Goal: Information Seeking & Learning: Find specific fact

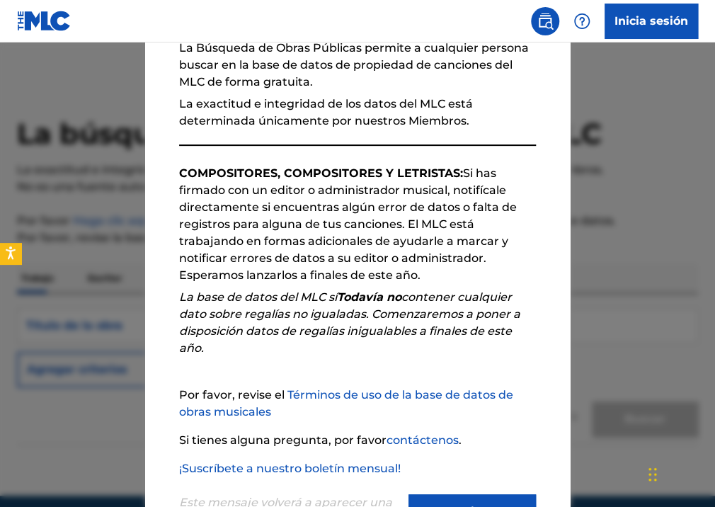
scroll to position [201, 0]
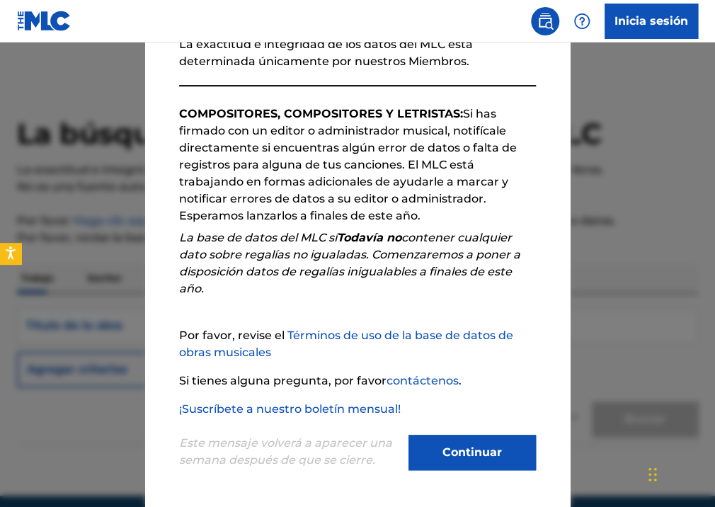
click at [479, 452] on button "Continuar" at bounding box center [471, 452] width 127 height 35
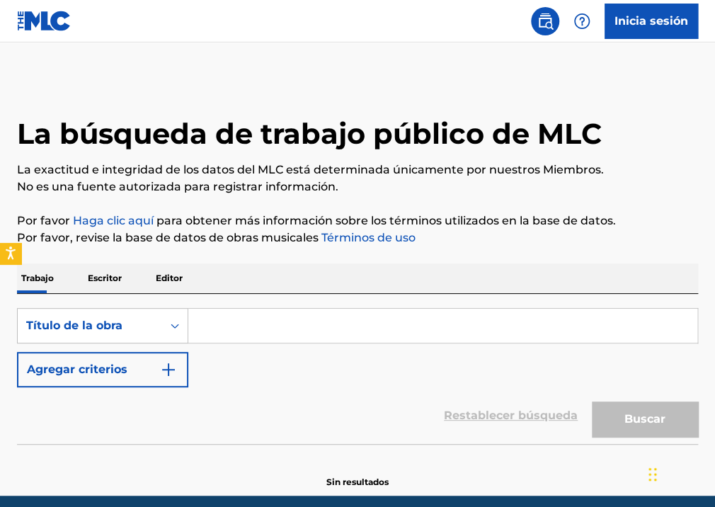
click at [118, 276] on p "Escritor" at bounding box center [105, 278] width 42 height 30
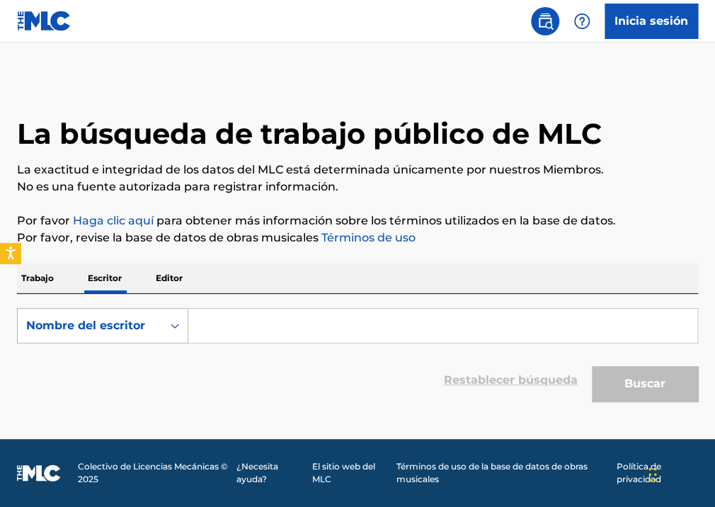
click at [176, 325] on icon "Formulario de búsqueda" at bounding box center [175, 325] width 8 height 5
click at [252, 333] on input "Formulario de búsqueda" at bounding box center [442, 326] width 509 height 34
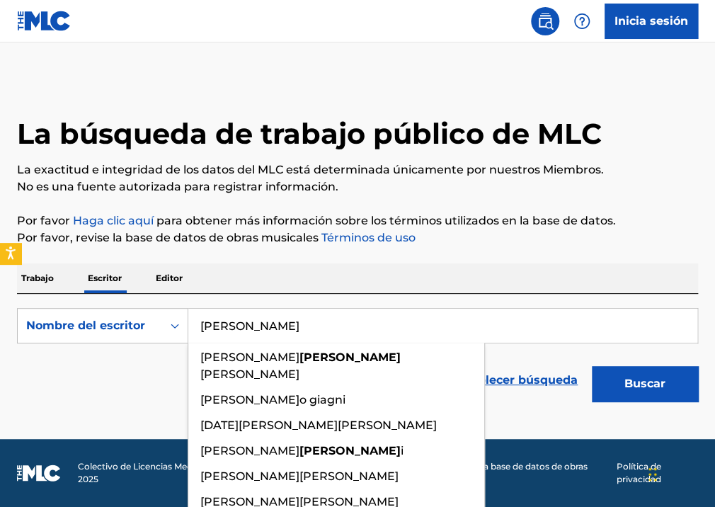
type input "[PERSON_NAME]"
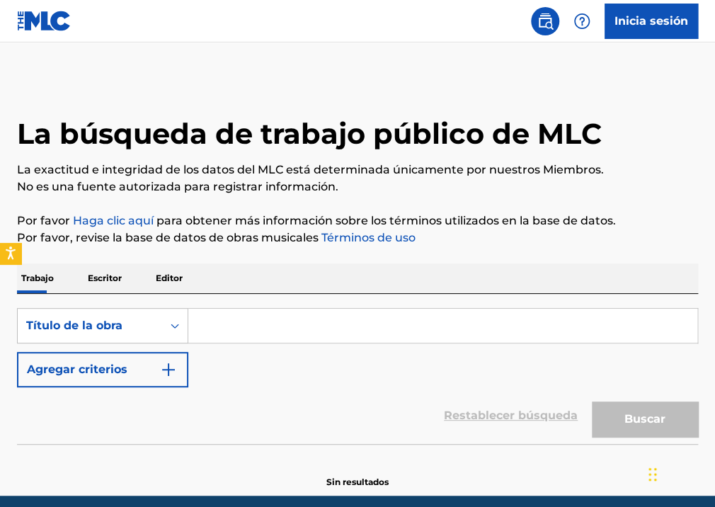
click at [274, 323] on input "Formulario de búsqueda" at bounding box center [442, 326] width 509 height 34
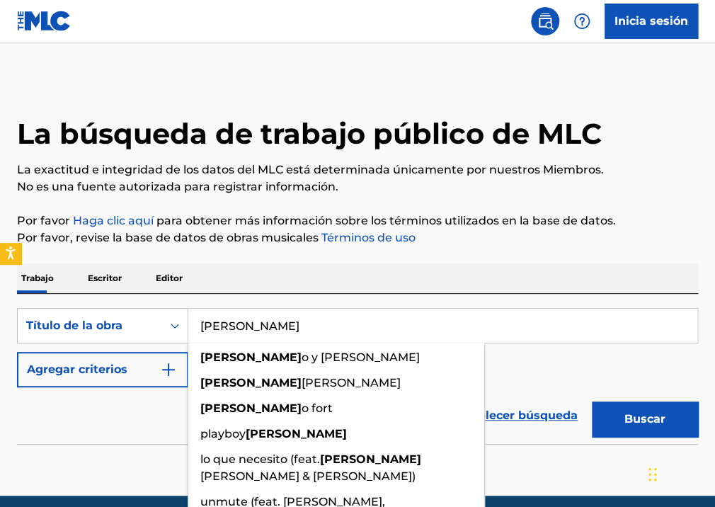
type input "[PERSON_NAME]"
